Goal: Information Seeking & Learning: Learn about a topic

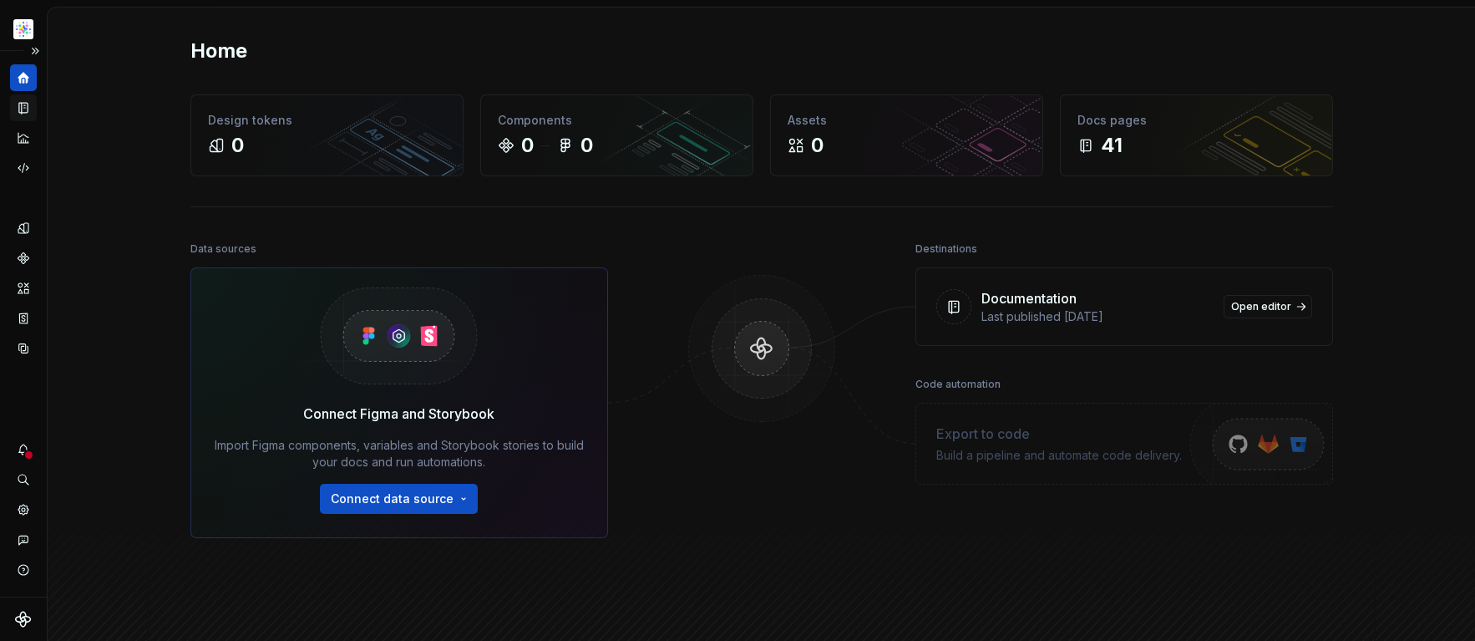
click at [26, 109] on icon "Documentation" at bounding box center [25, 108] width 7 height 9
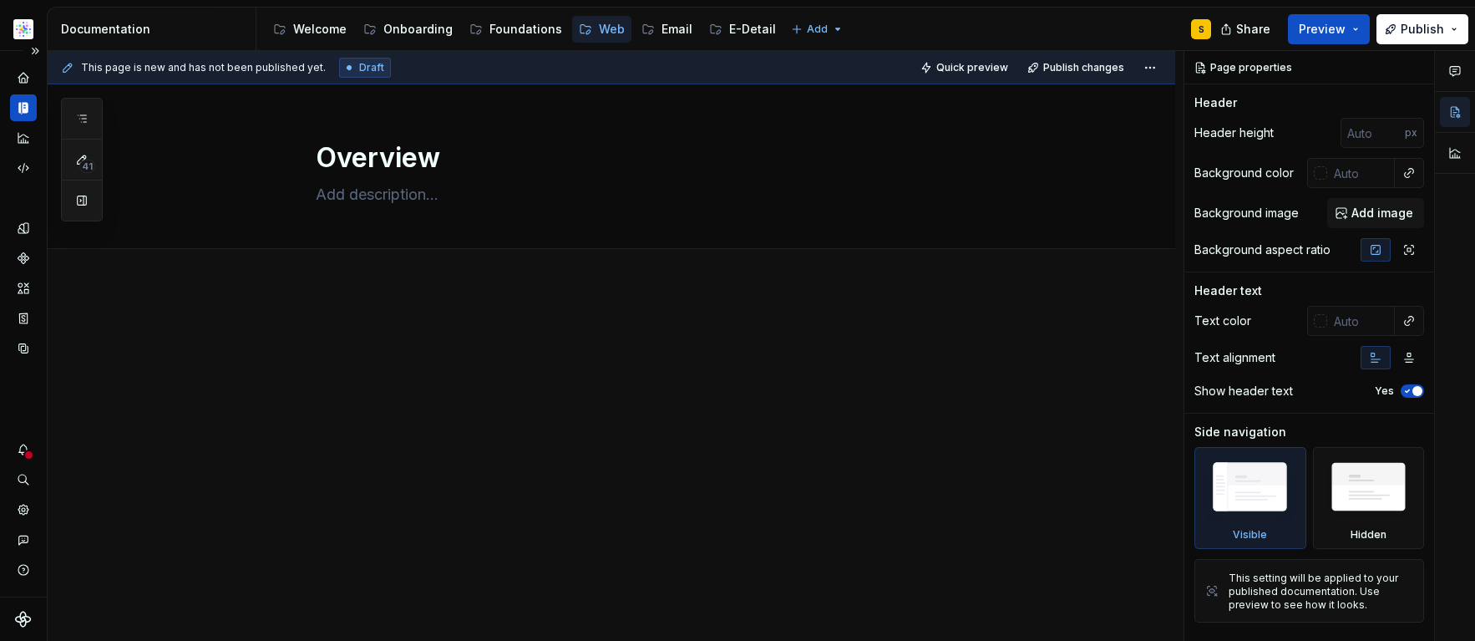
click at [25, 25] on html "SN Structure test S Dataset Astellas Elements Documentation Accessibility guide…" at bounding box center [737, 320] width 1475 height 641
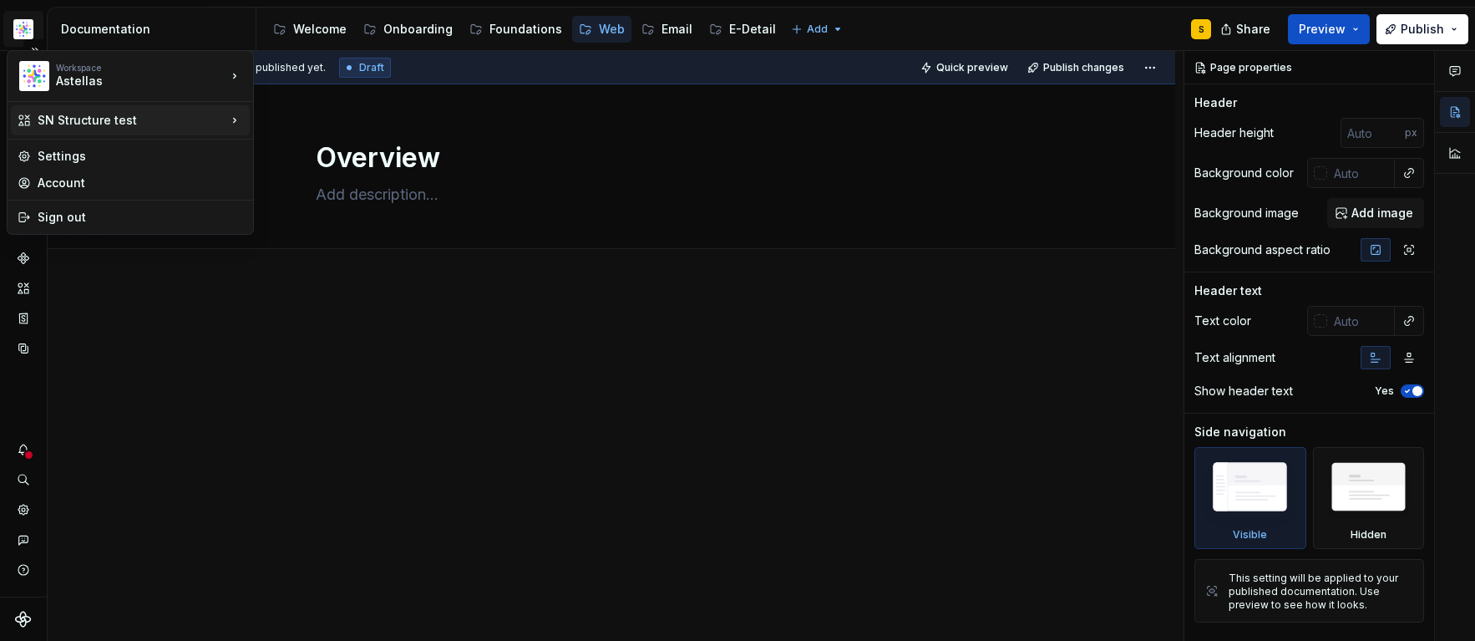
click at [126, 118] on div "SN Structure test" at bounding box center [132, 120] width 189 height 17
click at [231, 390] on html "SN Structure test S Dataset Astellas Elements Documentation Accessibility guide…" at bounding box center [737, 320] width 1475 height 641
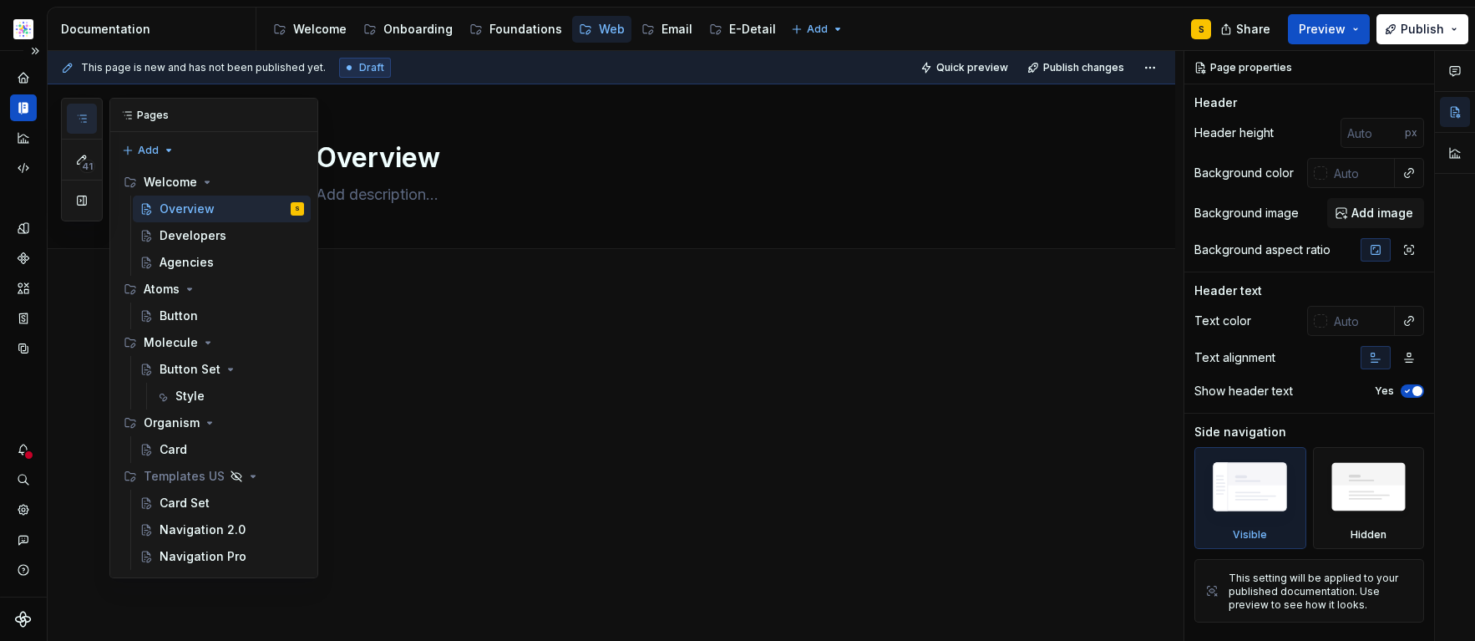
click at [82, 117] on icon "button" at bounding box center [81, 118] width 13 height 13
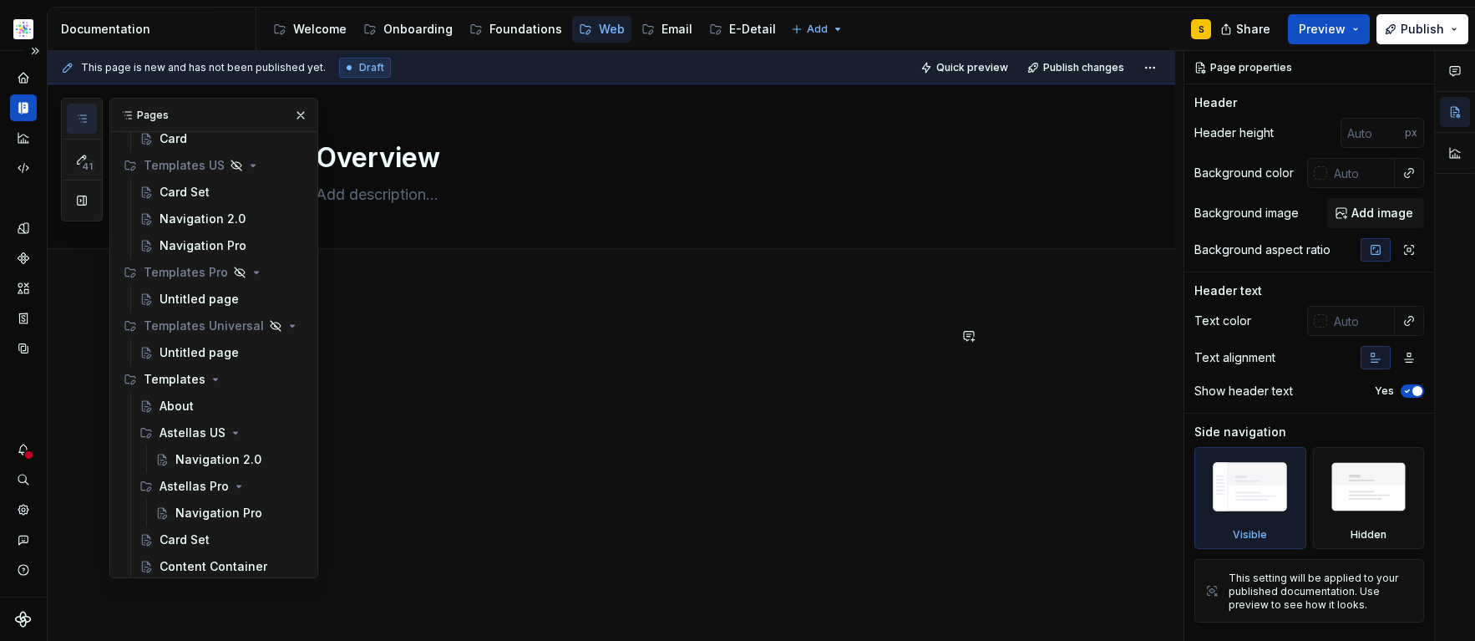
scroll to position [317, 0]
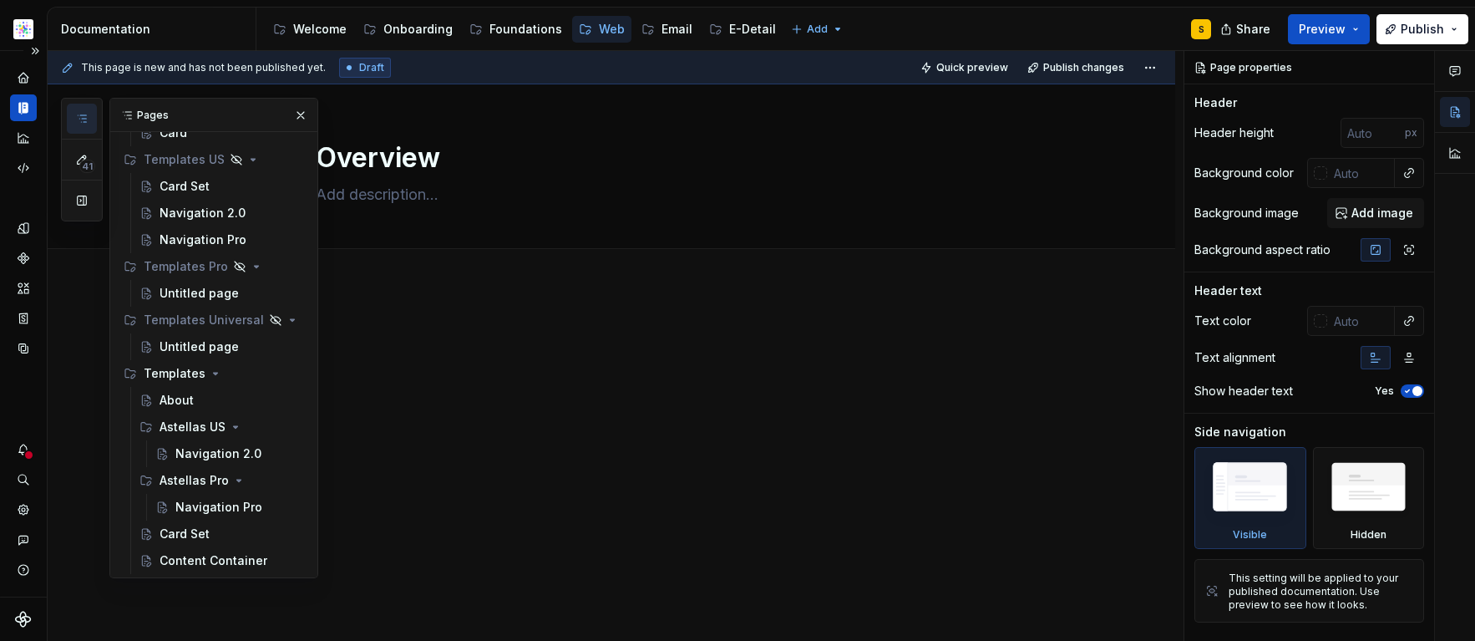
click at [87, 289] on div "41 Pages Add Accessibility guide for tree Page tree. Navigate the tree with the…" at bounding box center [189, 338] width 257 height 480
drag, startPoint x: 433, startPoint y: 394, endPoint x: 449, endPoint y: 361, distance: 37.0
click at [433, 394] on div at bounding box center [631, 368] width 631 height 84
click at [292, 114] on button "button" at bounding box center [300, 115] width 23 height 23
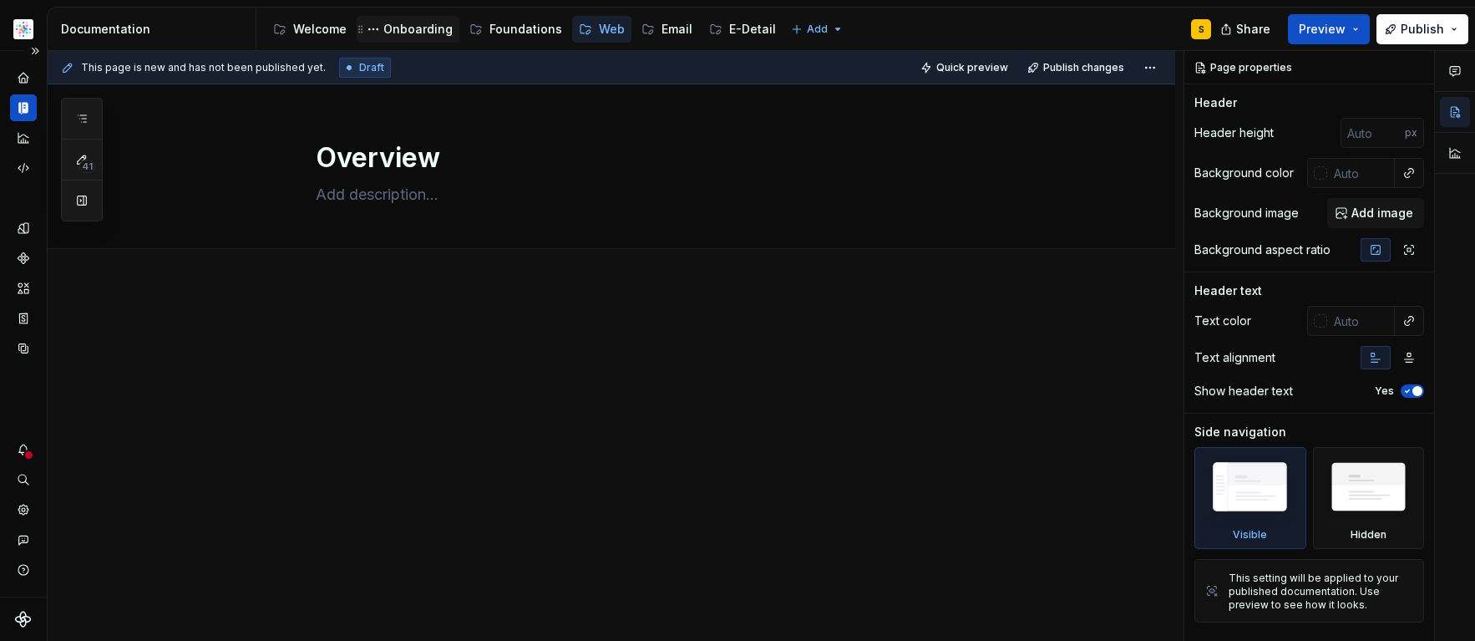
click at [410, 28] on div "Onboarding" at bounding box center [417, 29] width 69 height 17
click at [82, 119] on icon "button" at bounding box center [81, 118] width 13 height 13
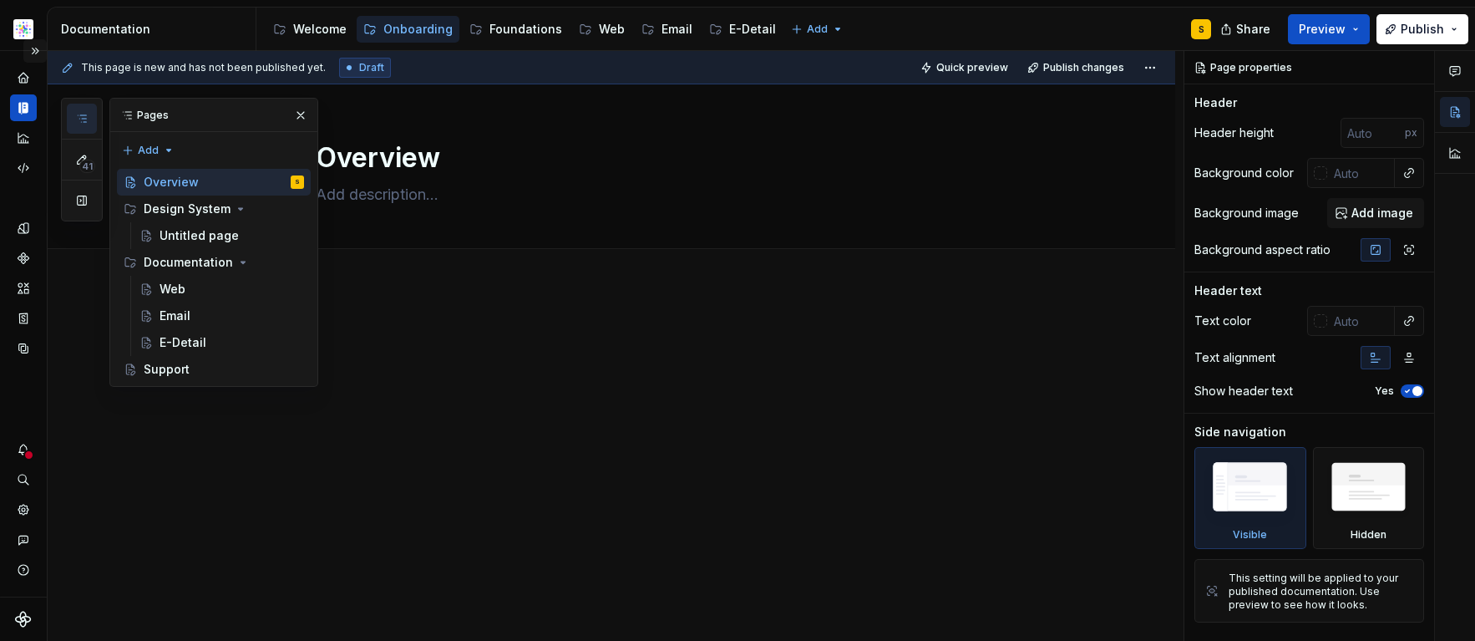
click at [37, 48] on button "Expand sidebar" at bounding box center [34, 50] width 23 height 23
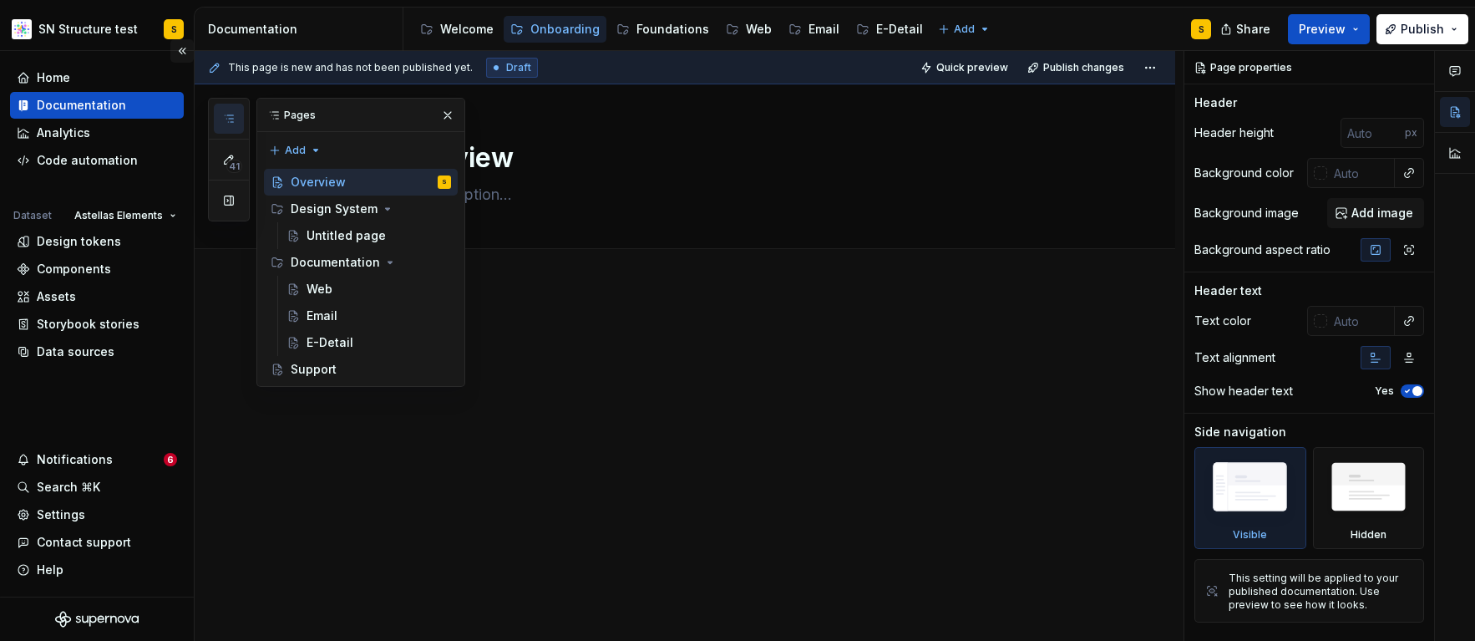
click at [179, 49] on button "Collapse sidebar" at bounding box center [181, 50] width 23 height 23
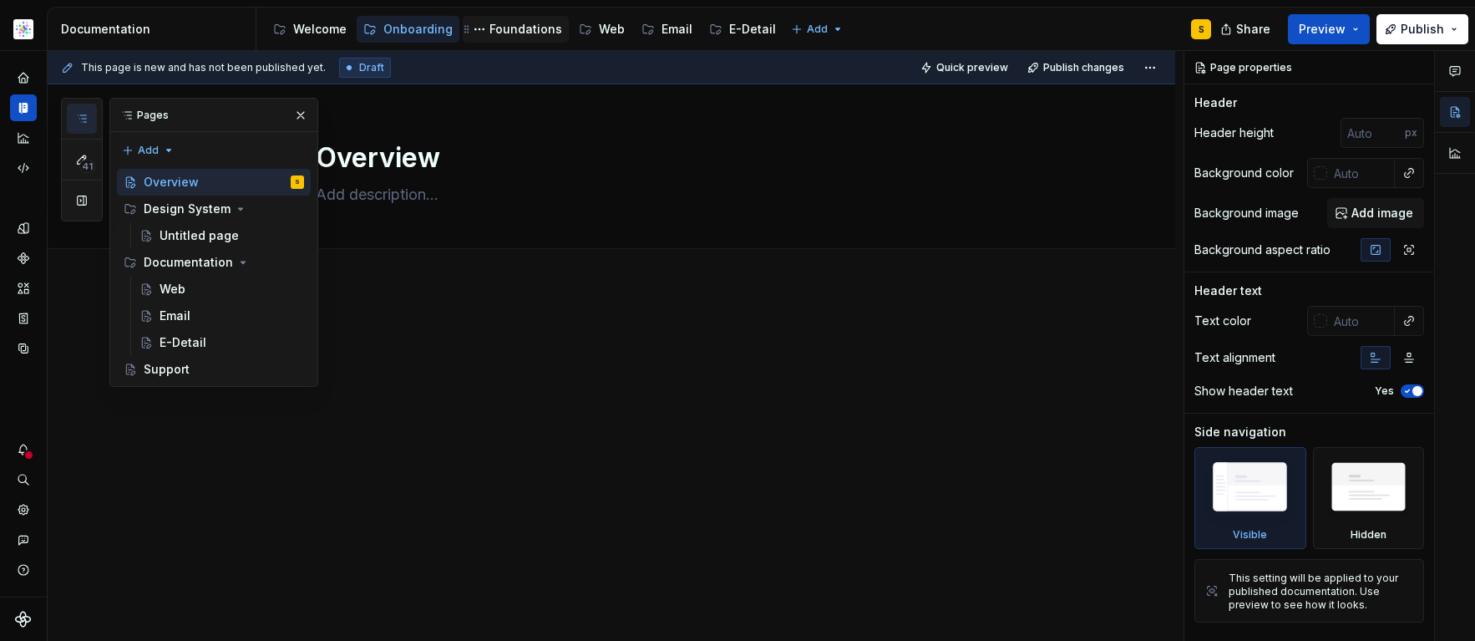
click at [520, 35] on div "Foundations" at bounding box center [525, 29] width 73 height 17
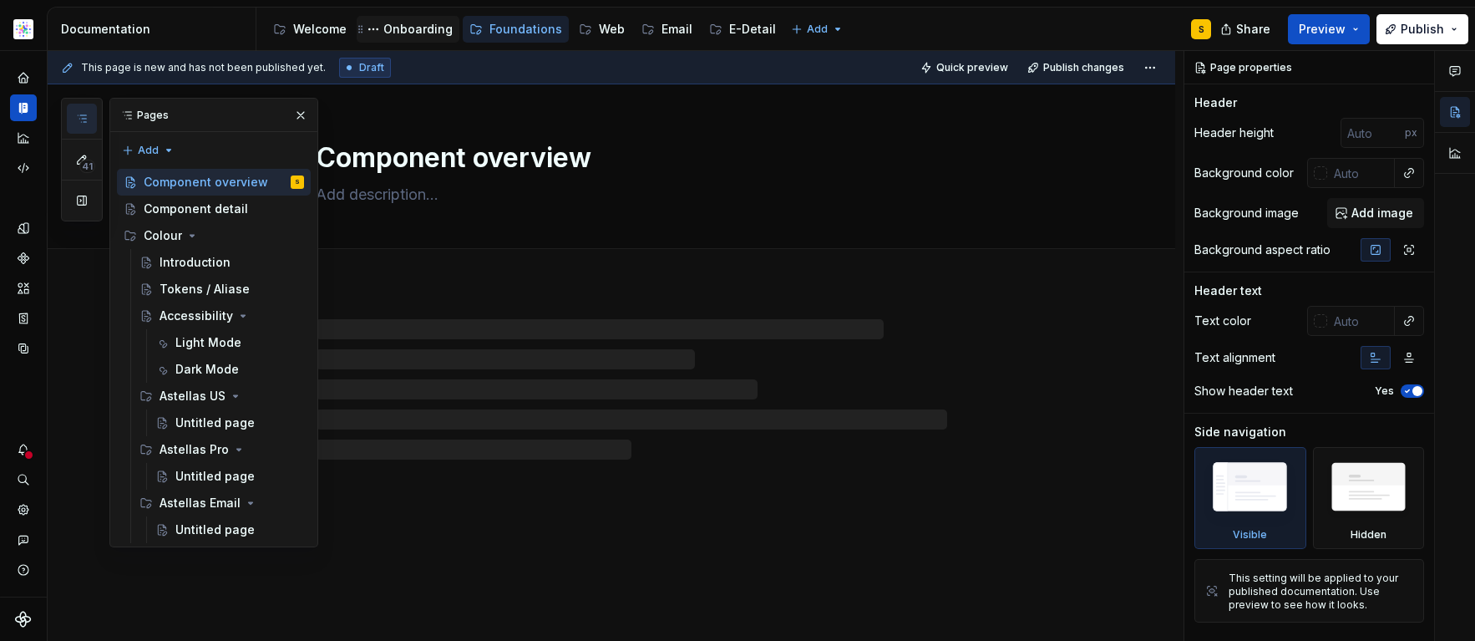
click at [423, 25] on div "Onboarding" at bounding box center [417, 29] width 69 height 17
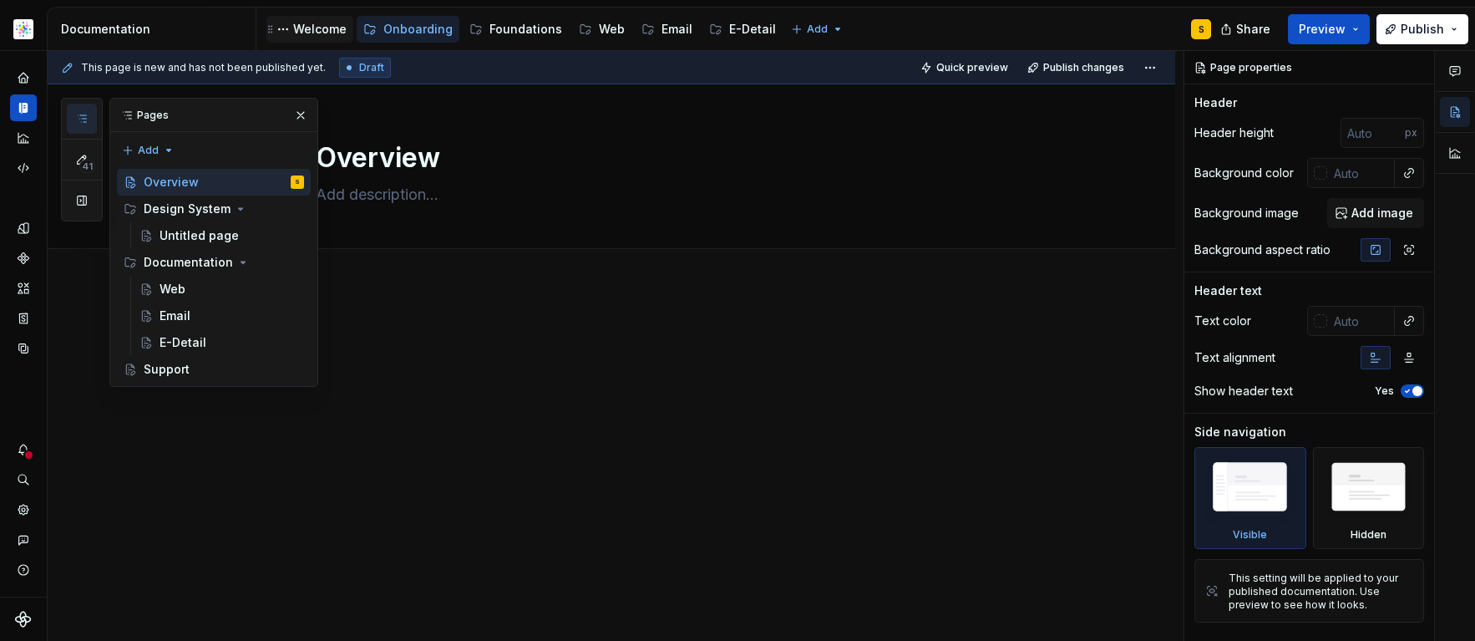
click at [322, 23] on div "Welcome" at bounding box center [319, 29] width 53 height 17
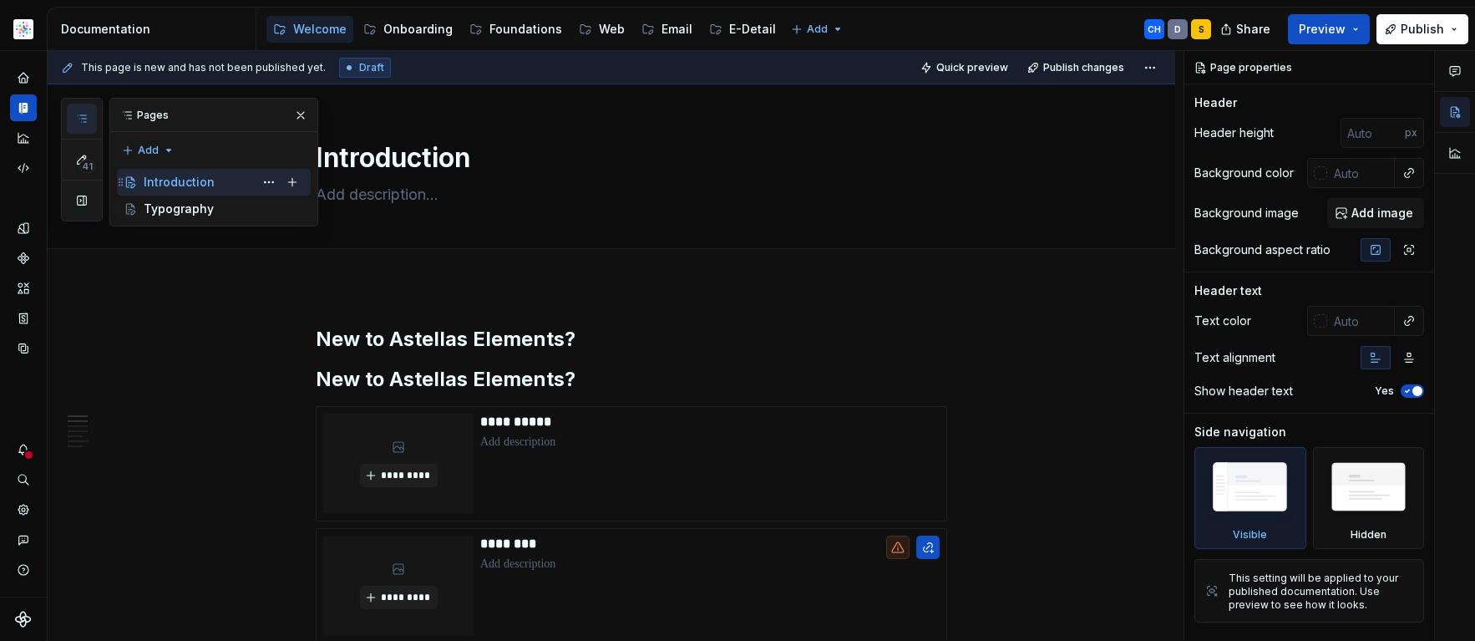
click at [192, 174] on div "Introduction" at bounding box center [179, 182] width 71 height 17
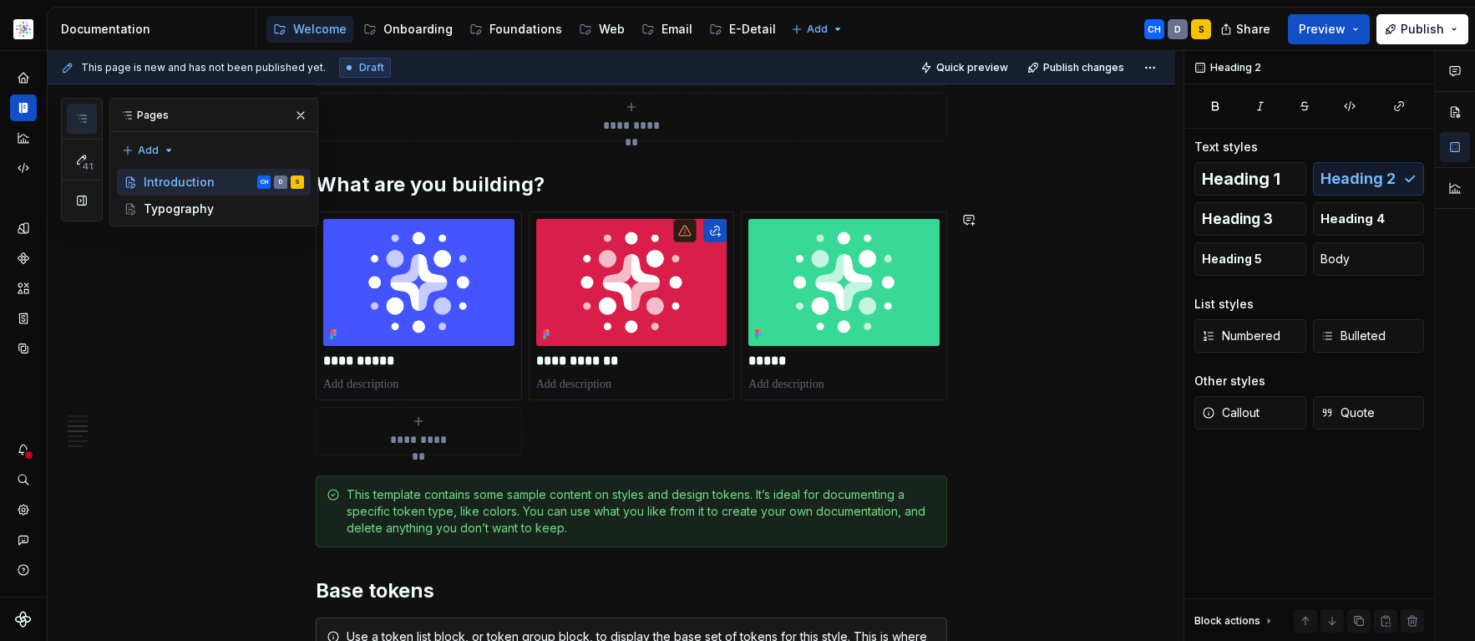
scroll to position [682, 0]
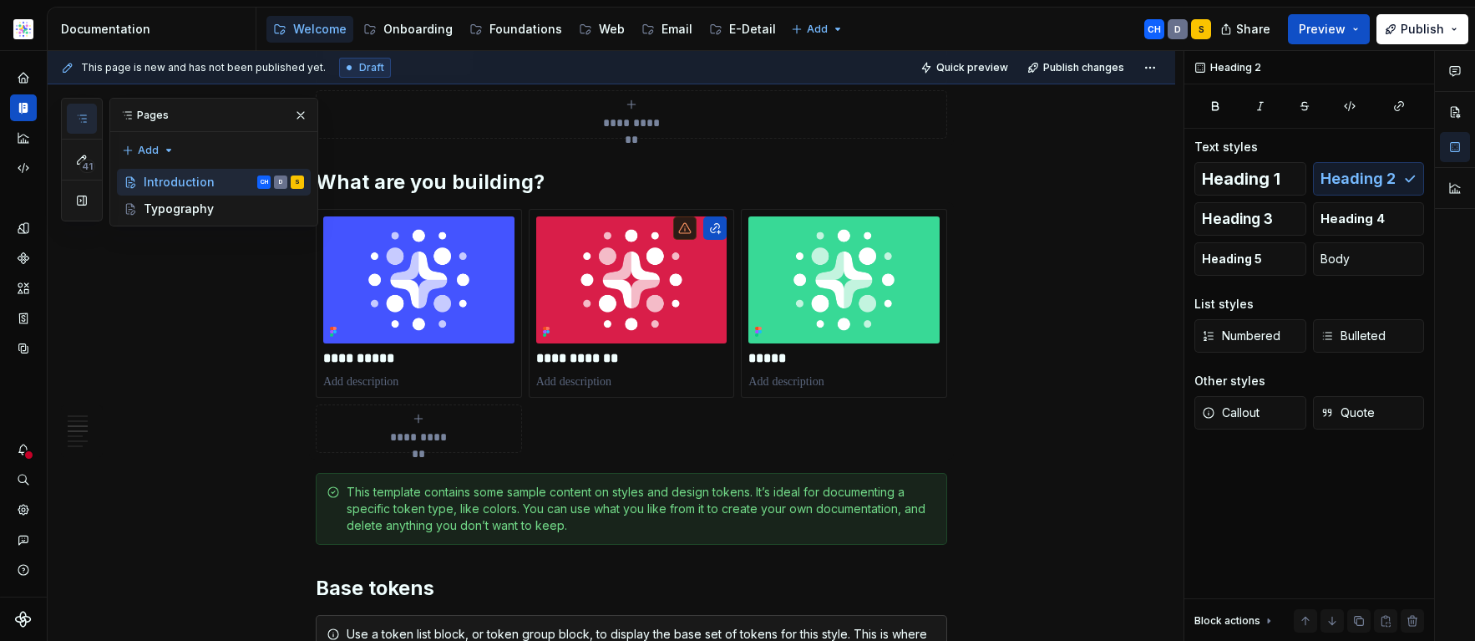
click at [302, 113] on button "button" at bounding box center [300, 115] width 23 height 23
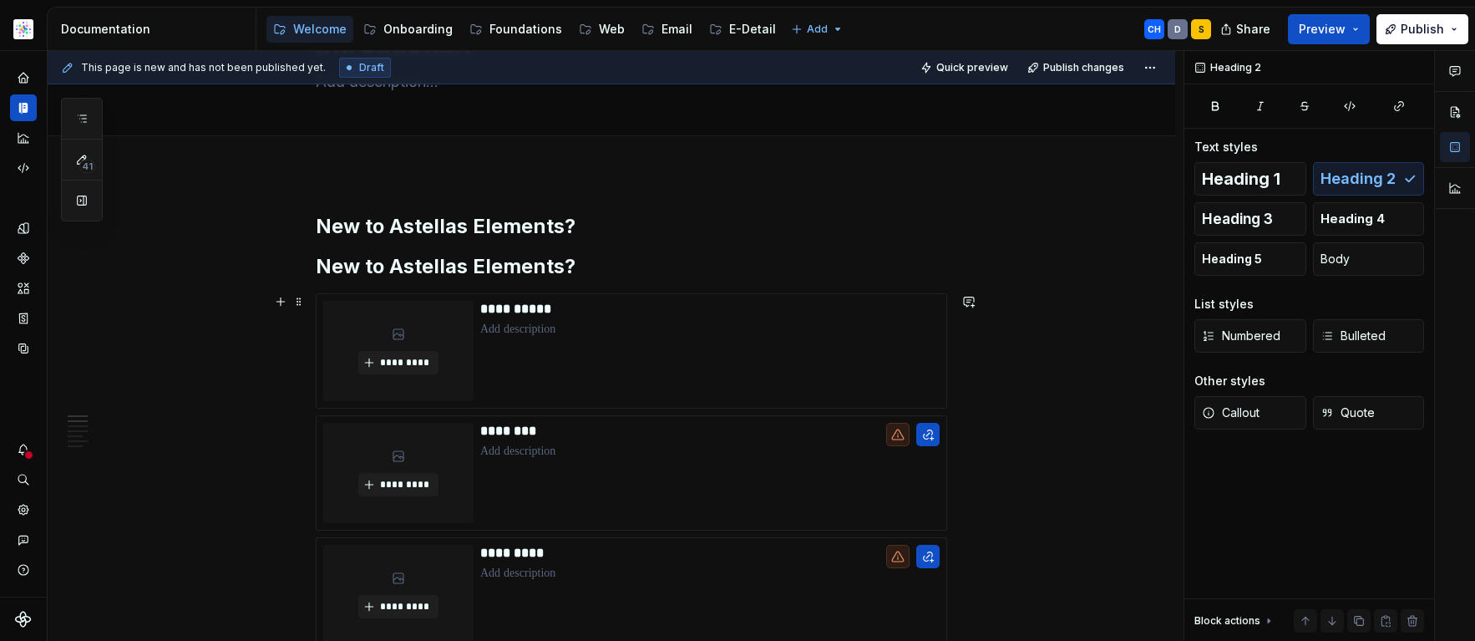
scroll to position [0, 0]
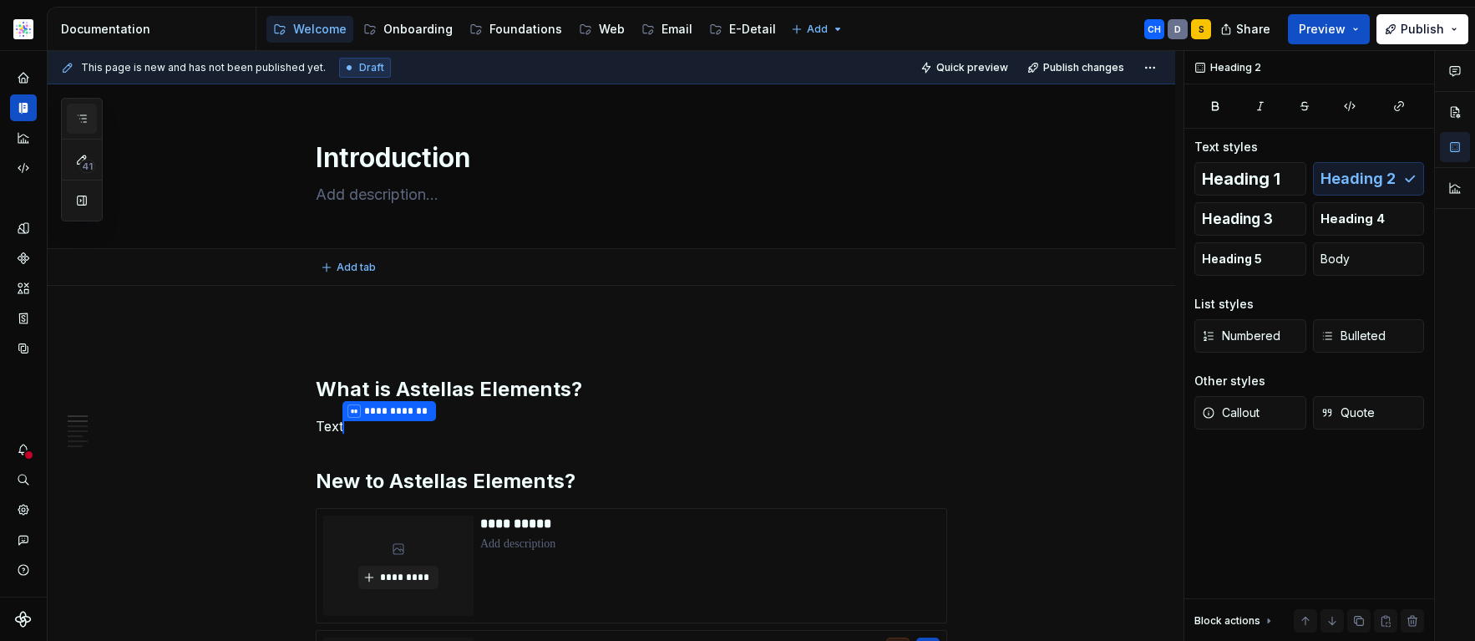
click at [84, 115] on icon "button" at bounding box center [82, 118] width 8 height 7
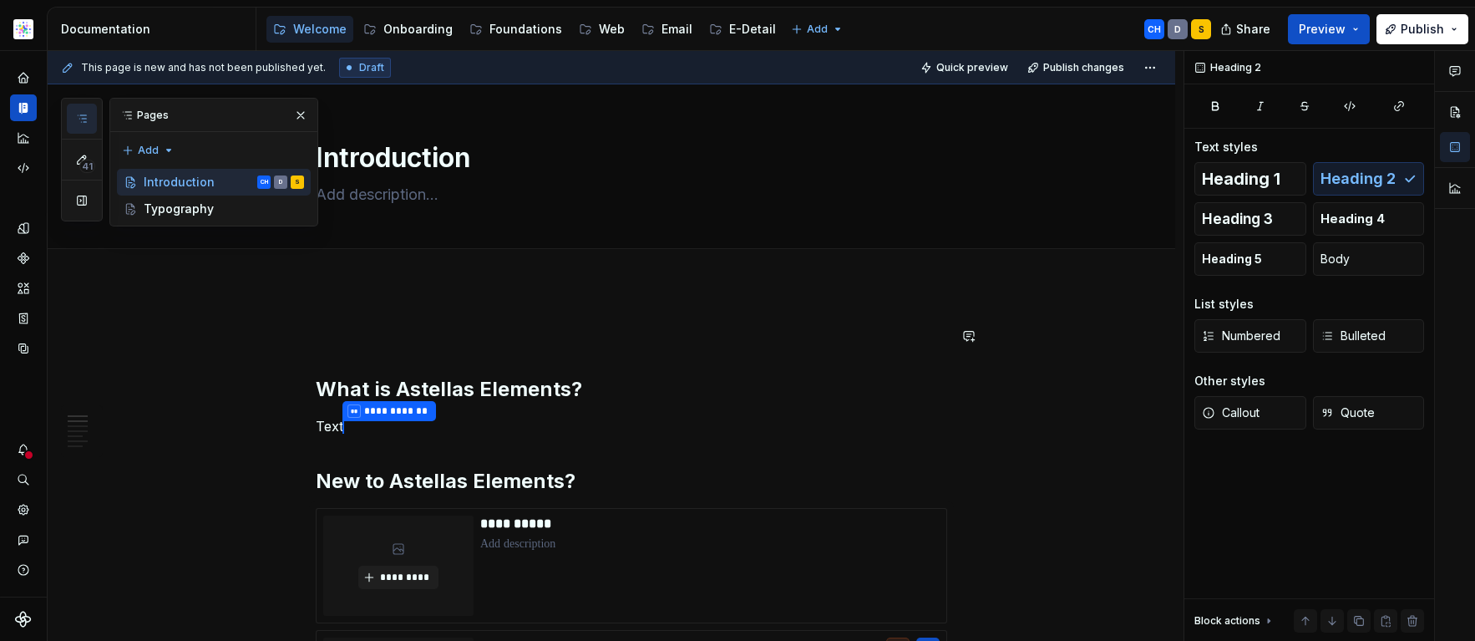
click at [0, 0] on button "Page tree" at bounding box center [0, 0] width 0 height 0
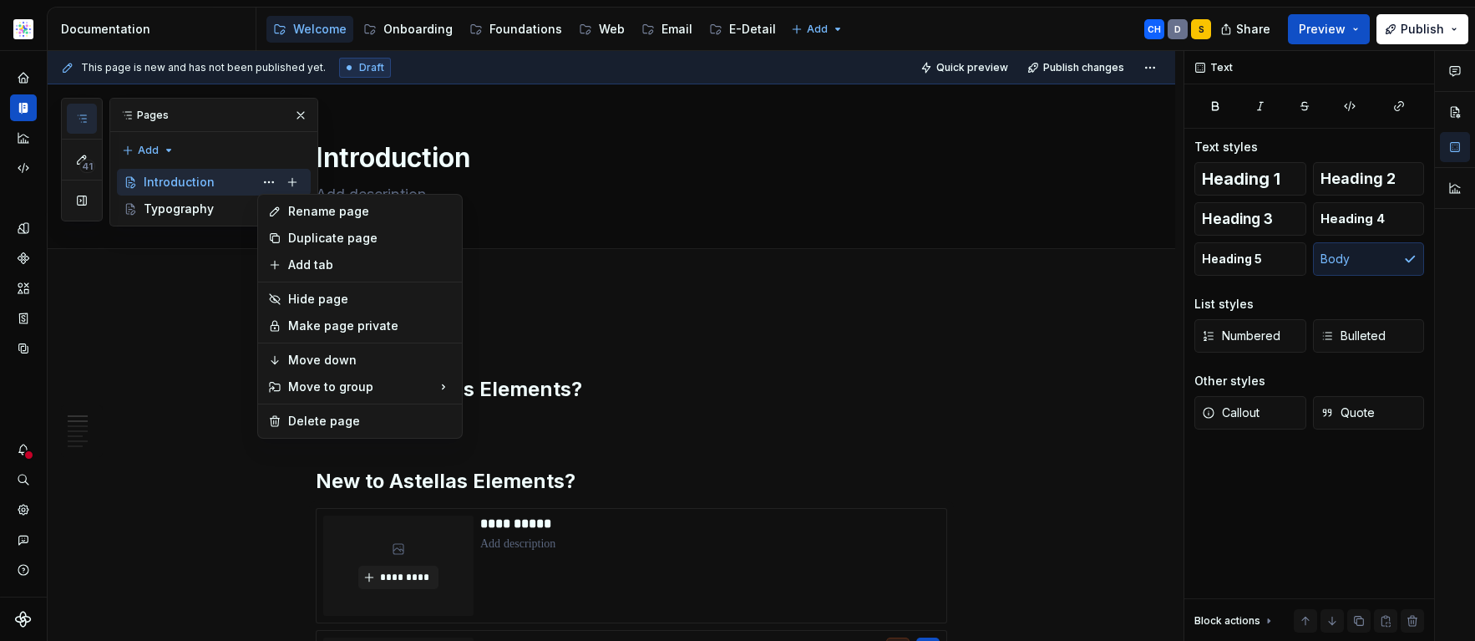
click at [175, 295] on html "SN Structure test S Dataset Astellas Elements Documentation Accessibility guide…" at bounding box center [737, 320] width 1475 height 641
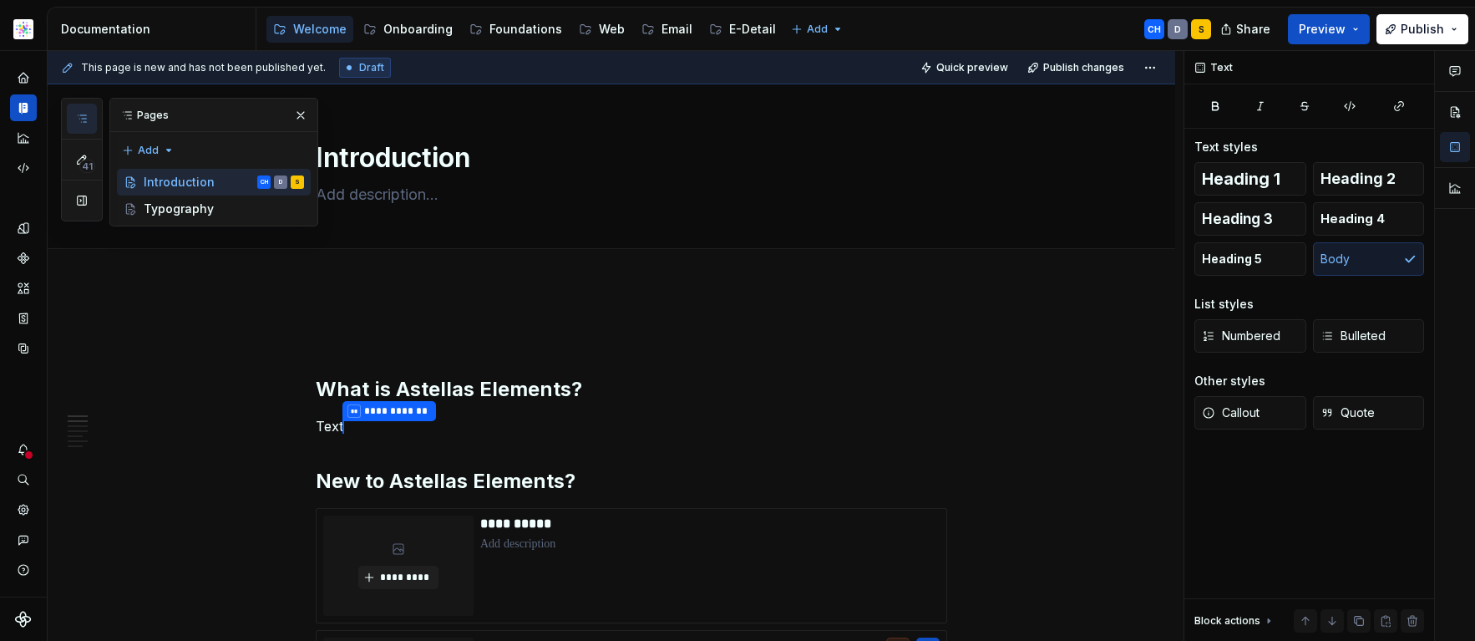
click at [87, 112] on icon "button" at bounding box center [81, 118] width 13 height 13
click at [82, 119] on icon "button" at bounding box center [81, 118] width 13 height 13
click at [416, 29] on div "Onboarding" at bounding box center [417, 29] width 69 height 17
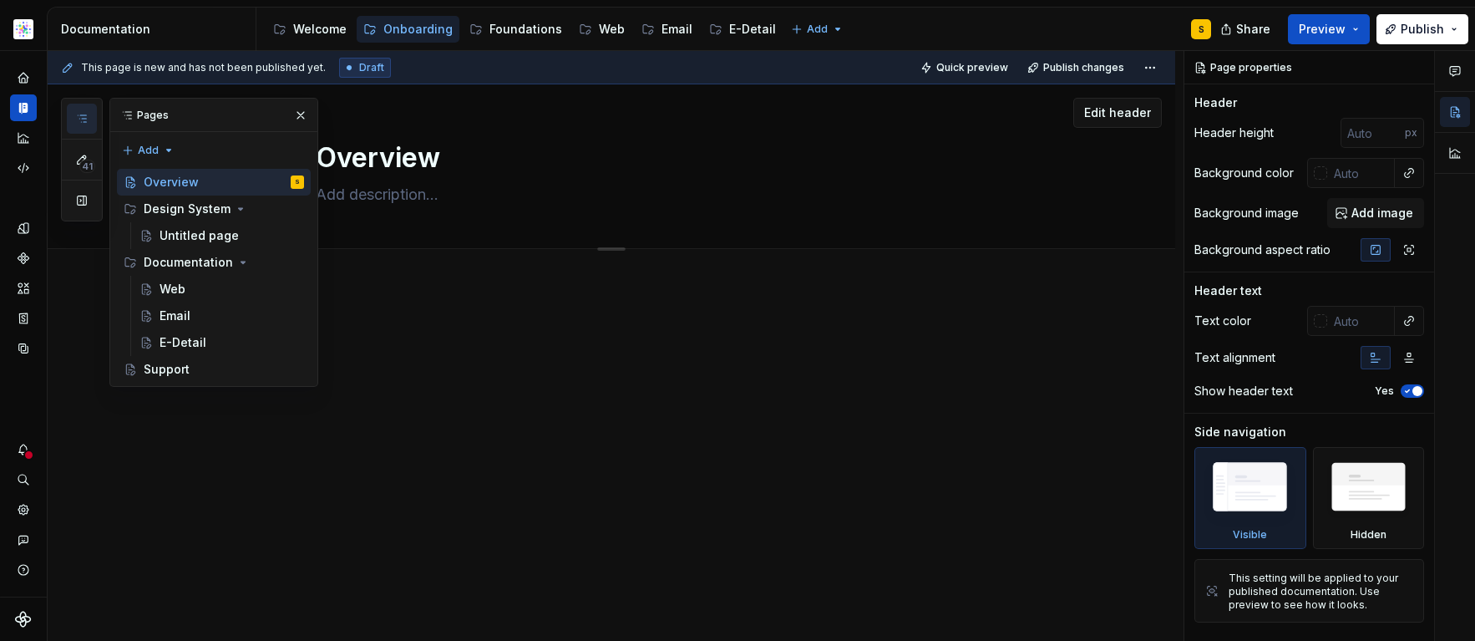
click at [294, 120] on button "button" at bounding box center [300, 115] width 23 height 23
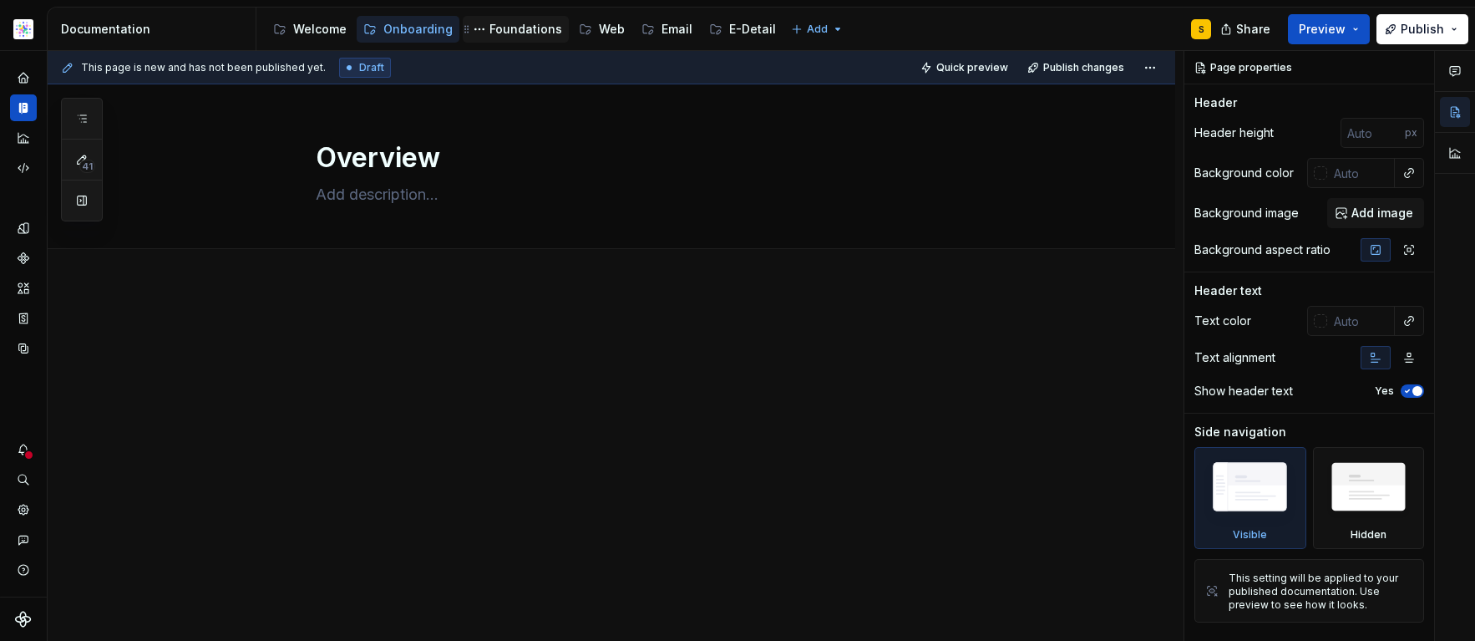
click at [511, 26] on div "Foundations" at bounding box center [525, 29] width 73 height 17
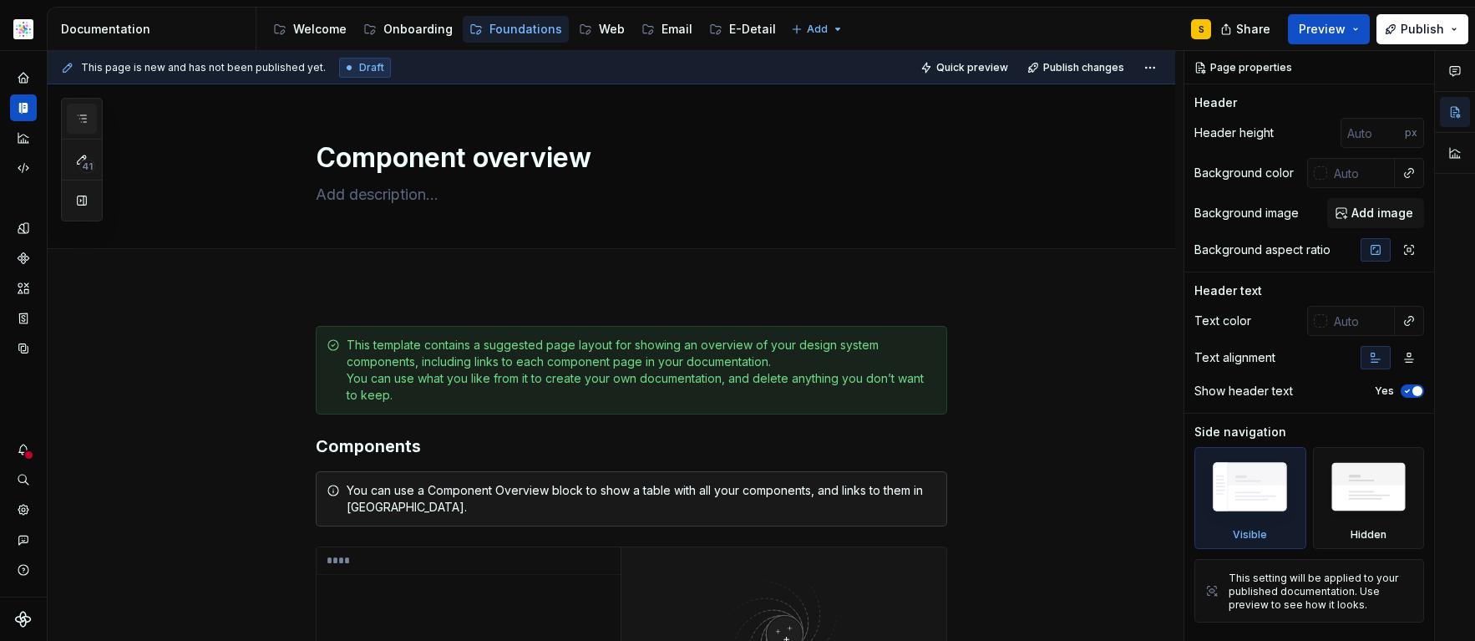
click at [76, 115] on icon "button" at bounding box center [81, 118] width 13 height 13
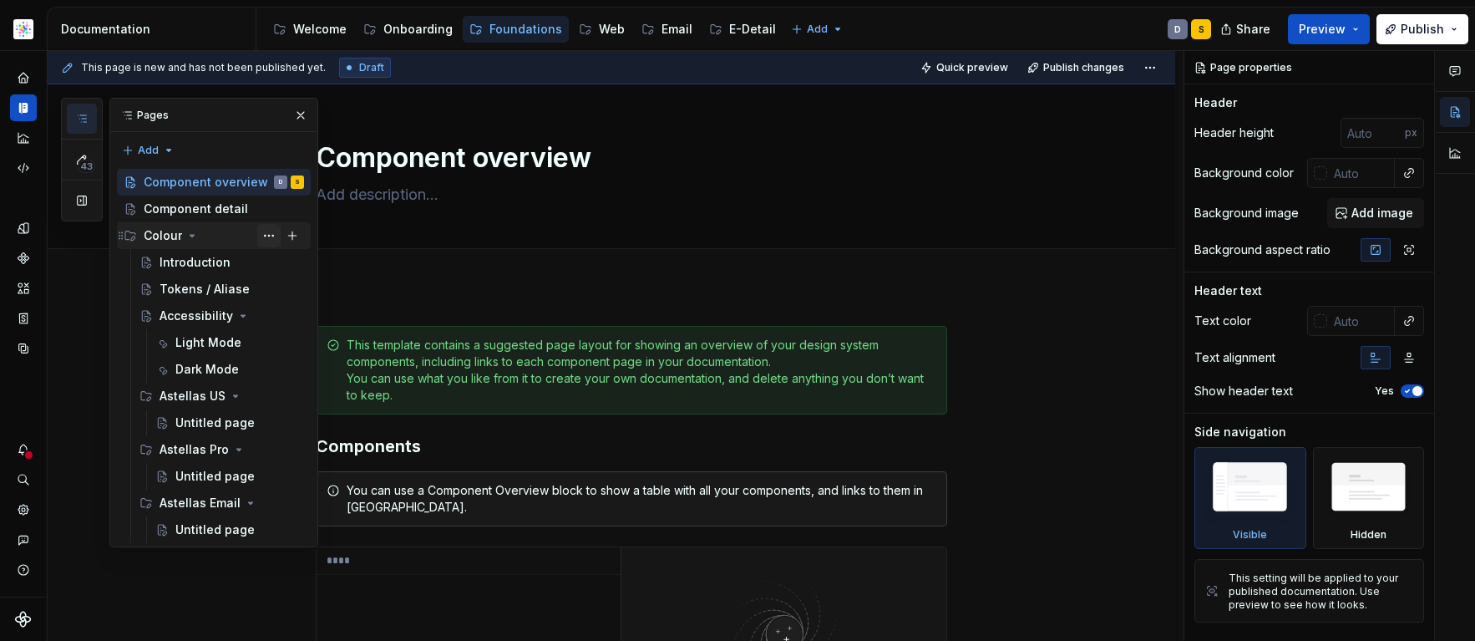
click at [271, 234] on button "Page tree" at bounding box center [268, 235] width 23 height 23
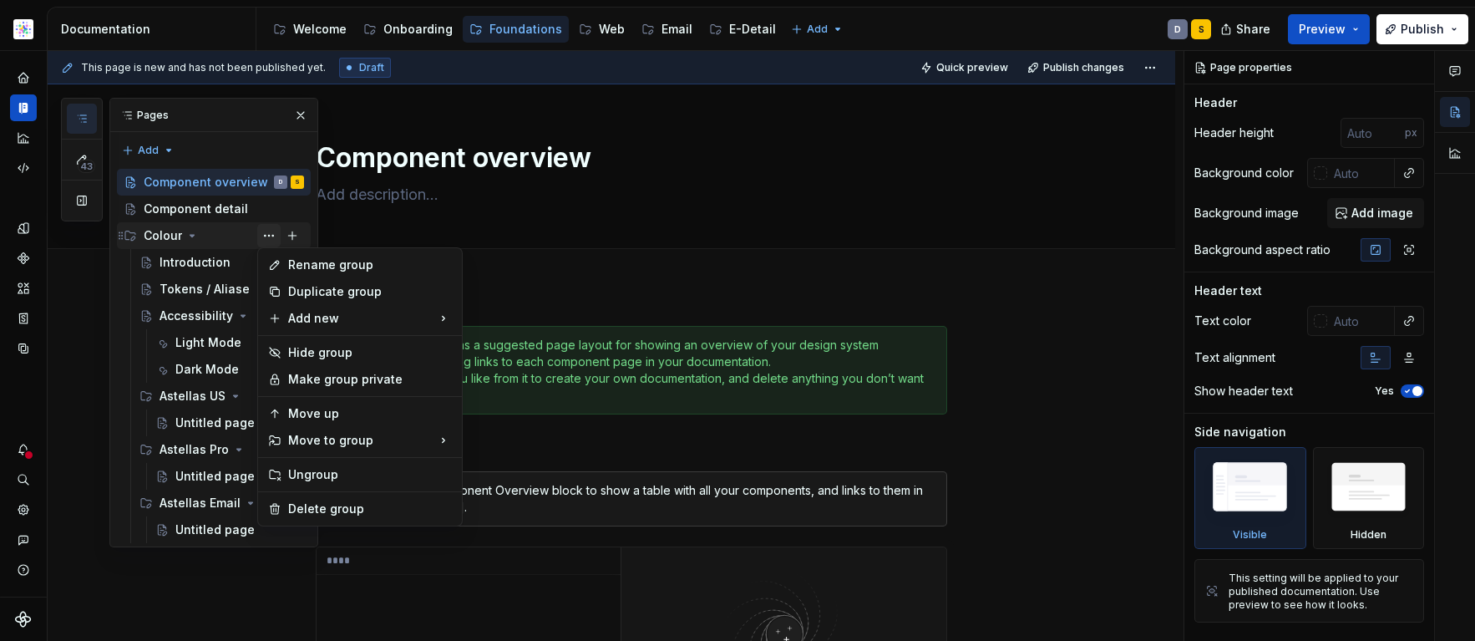
click at [271, 236] on div "43 Pages Add Accessibility guide for tree Page tree. Navigate the tree with the…" at bounding box center [189, 322] width 257 height 449
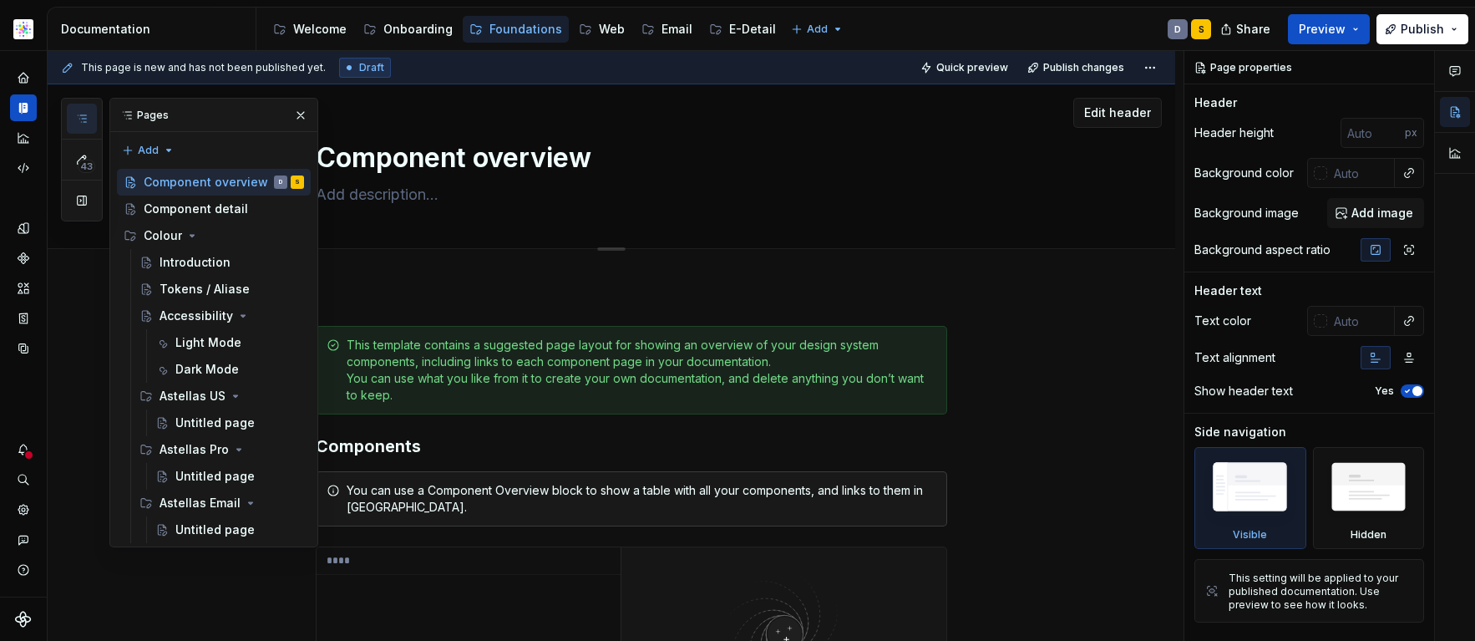
click at [302, 112] on button "button" at bounding box center [300, 115] width 23 height 23
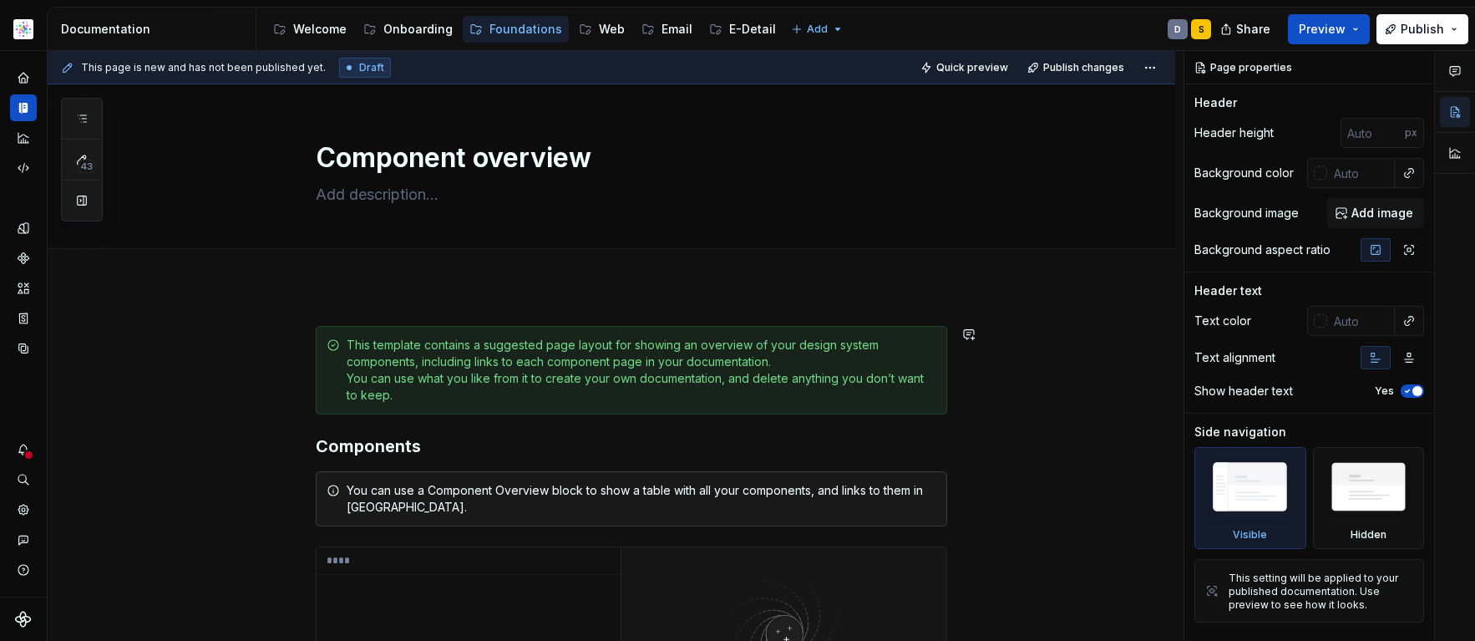
type textarea "*"
